Goal: Navigation & Orientation: Find specific page/section

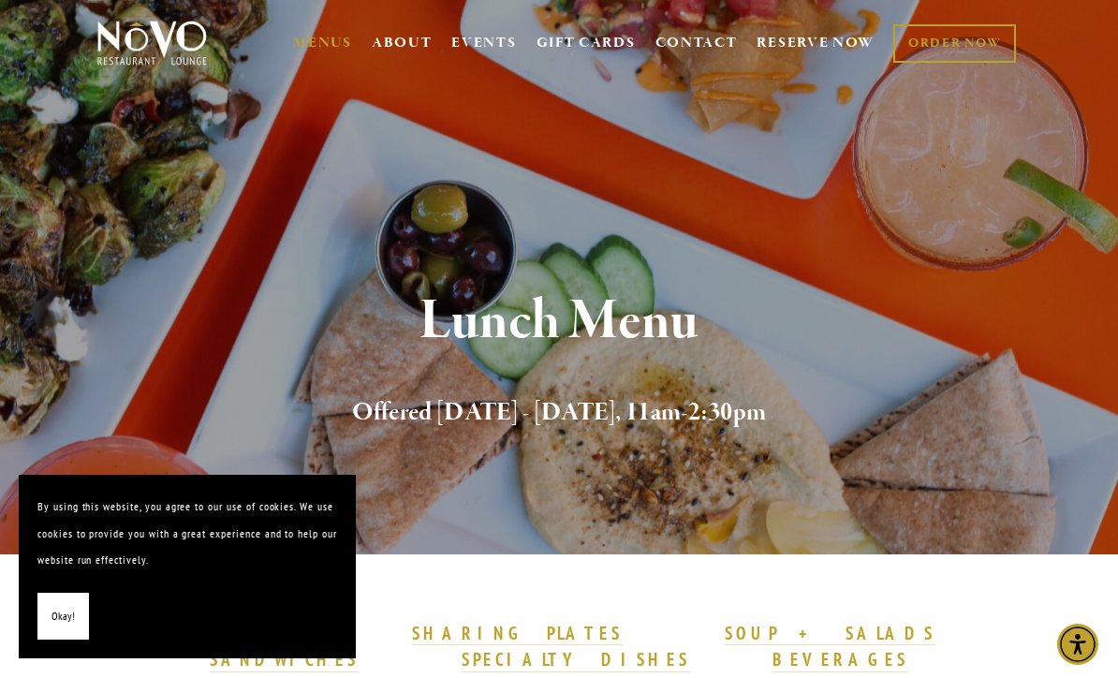
click at [58, 606] on span "Okay!" at bounding box center [62, 617] width 23 height 27
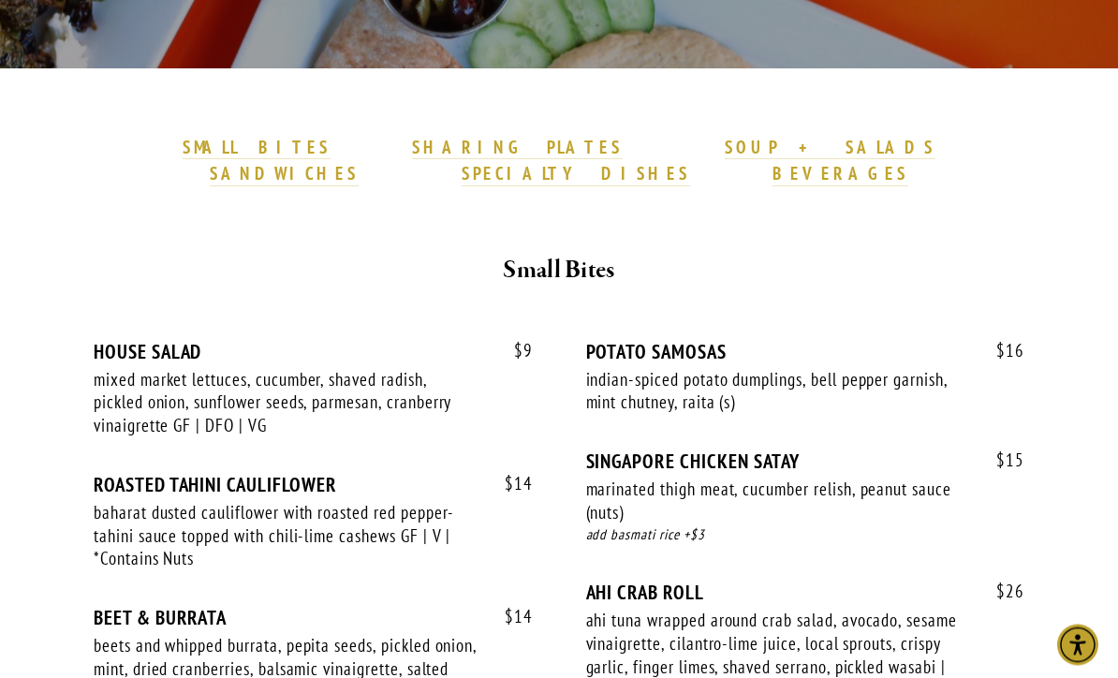
scroll to position [507, 0]
click at [690, 162] on strong "SPECIALTY DISHES" at bounding box center [576, 173] width 228 height 22
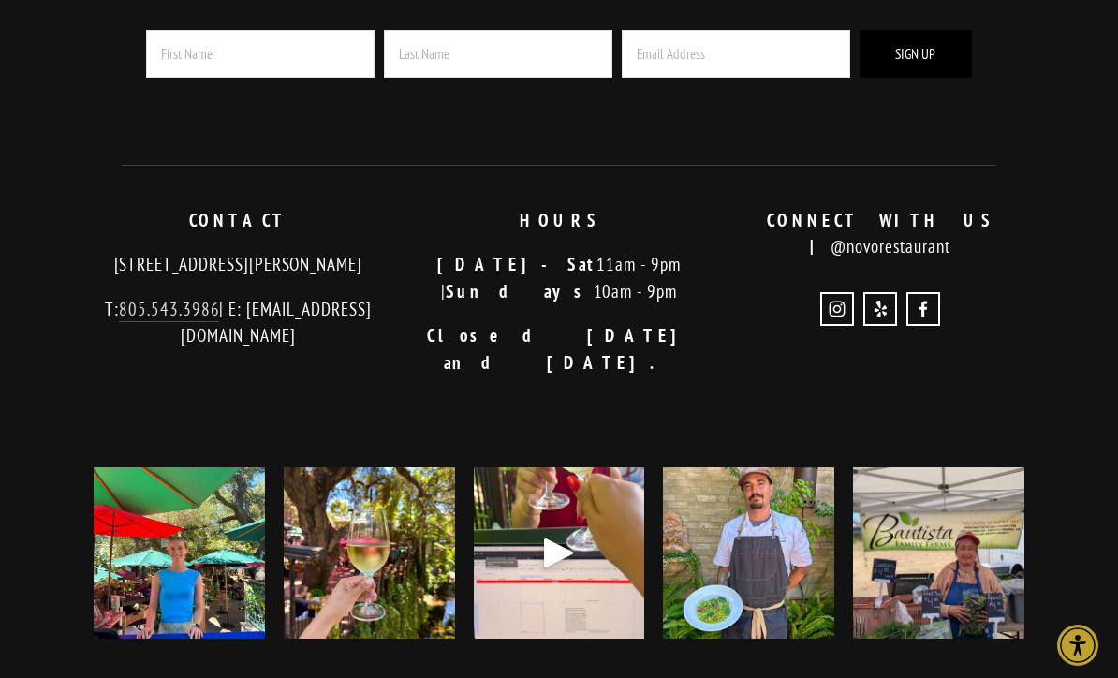
scroll to position [5520, 0]
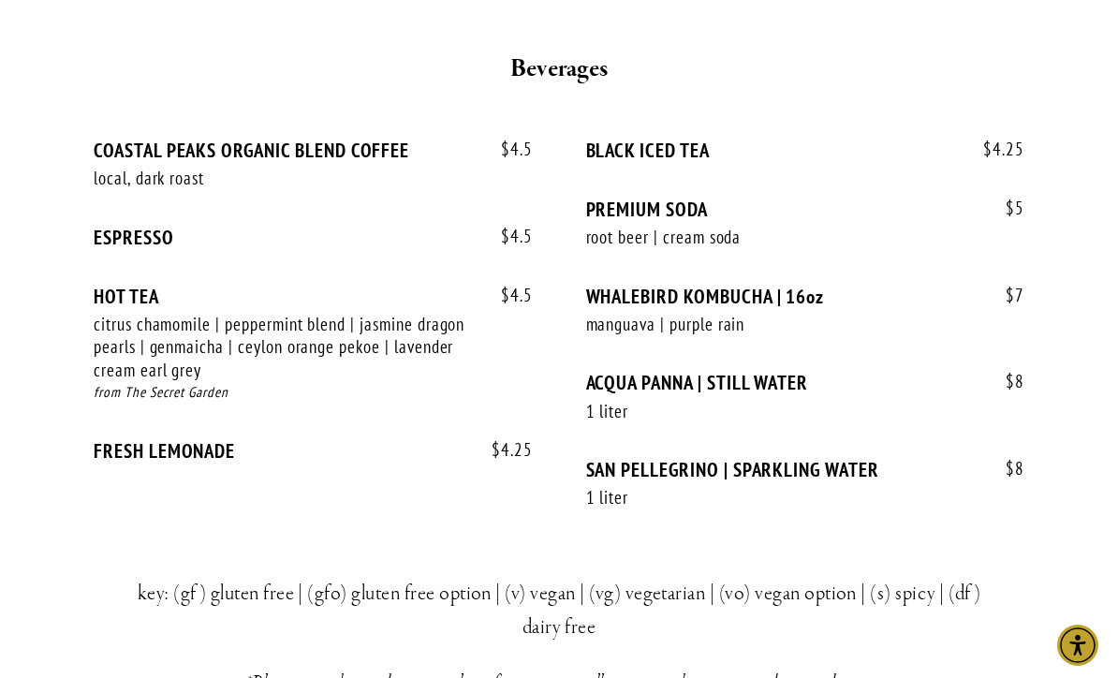
scroll to position [4520, 0]
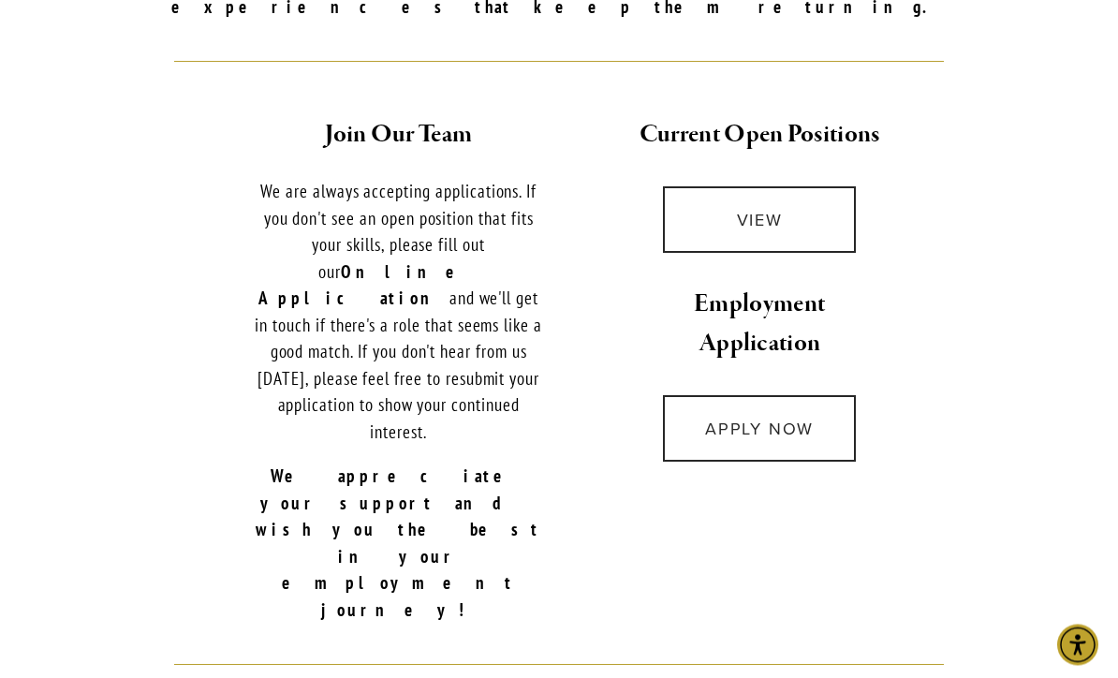
scroll to position [783, 0]
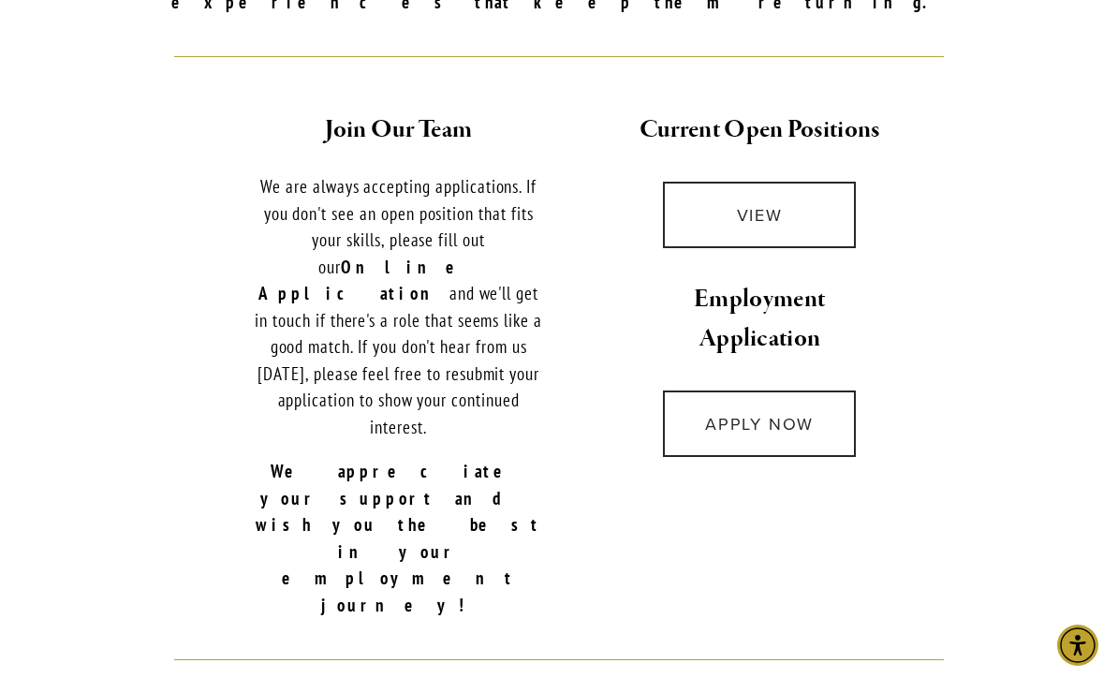
click at [799, 183] on link "VIEW" at bounding box center [759, 215] width 193 height 66
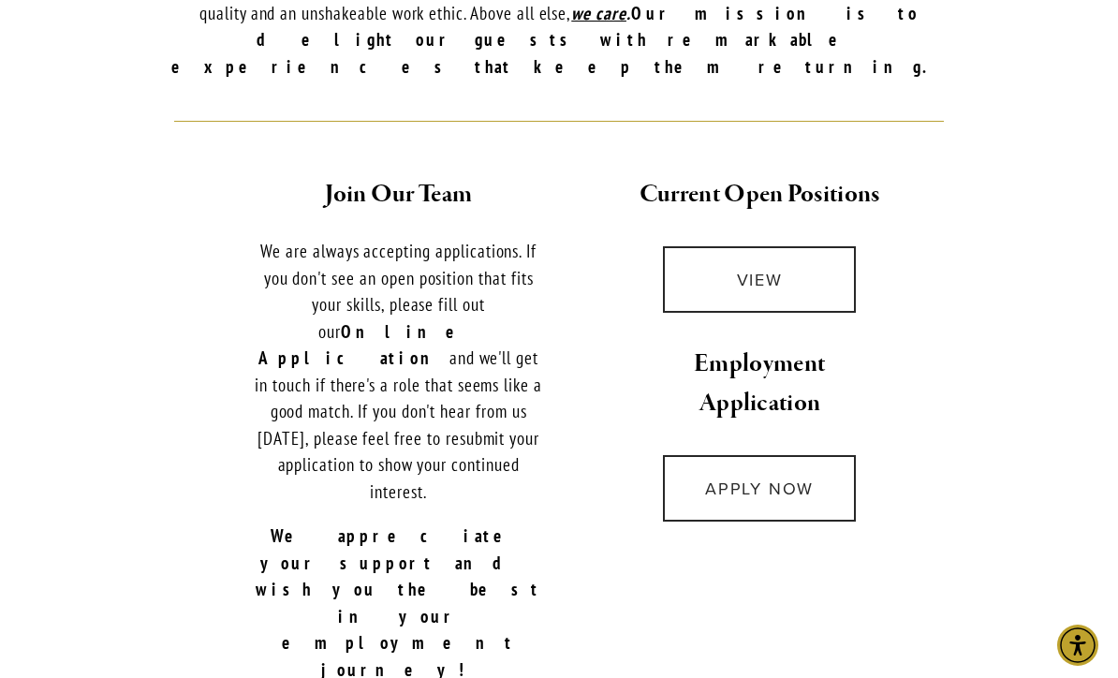
scroll to position [664, 0]
